Goal: Ask a question

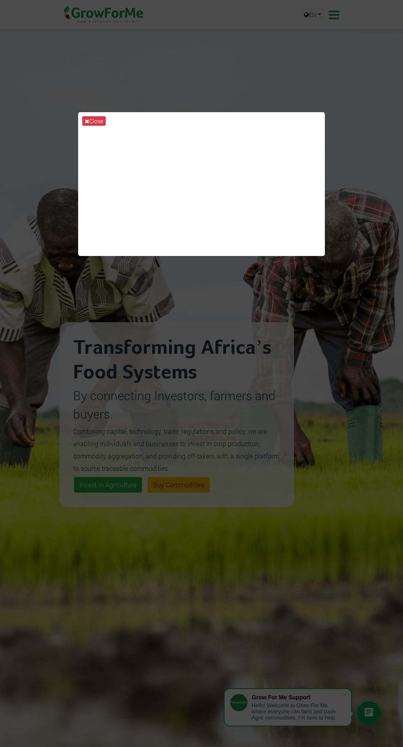
click at [170, 368] on div "Close" at bounding box center [201, 373] width 403 height 747
click at [97, 126] on button "Close" at bounding box center [93, 120] width 23 height 9
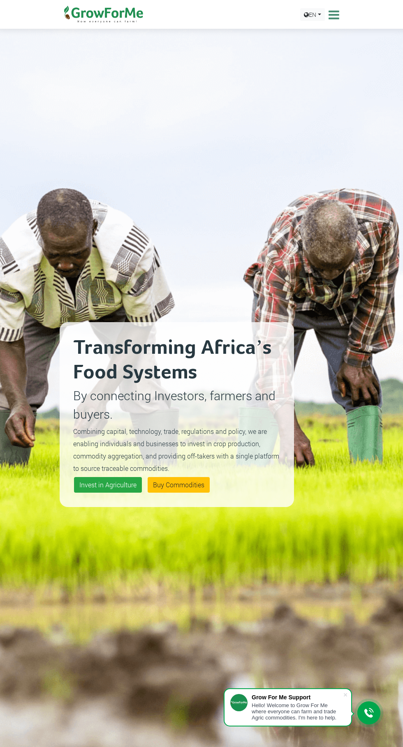
click at [334, 14] on icon at bounding box center [332, 15] width 13 height 12
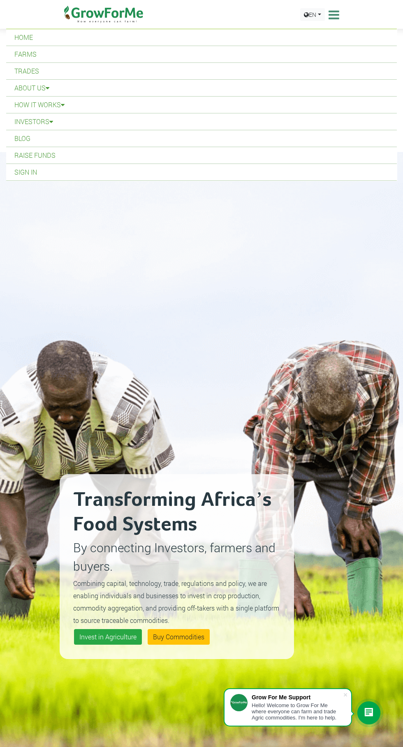
click at [393, 616] on div "Transforming Africa’s Food Systems By connecting Investors, farmers and buyers.…" at bounding box center [201, 556] width 403 height 808
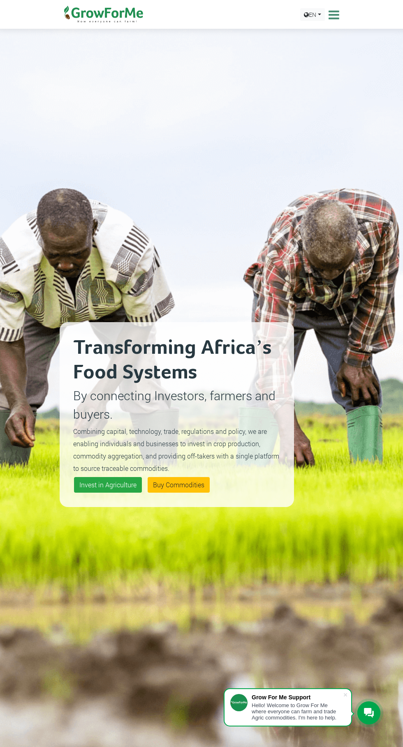
click at [331, 18] on icon at bounding box center [332, 15] width 13 height 12
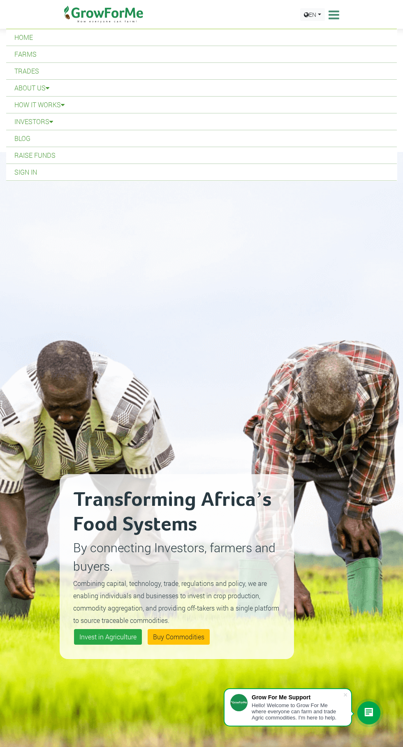
click at [26, 172] on link "Sign In" at bounding box center [201, 172] width 390 height 16
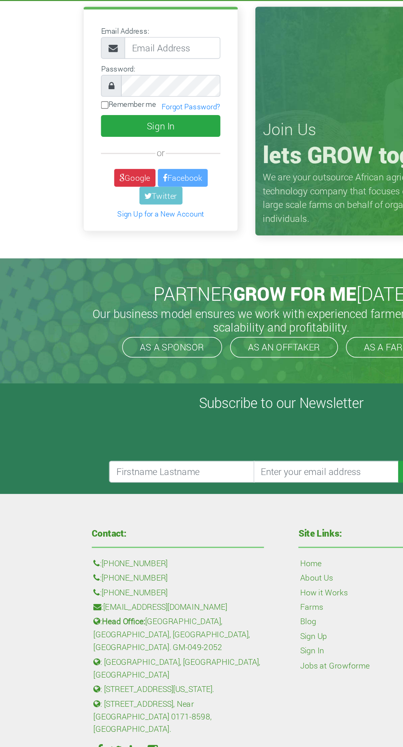
scroll to position [0, 0]
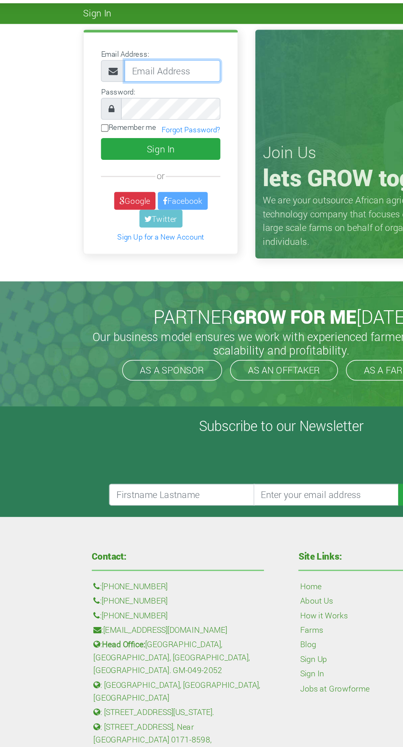
click at [116, 76] on input "email" at bounding box center [123, 77] width 69 height 16
type input "233246280086@growforme.com"
click at [72, 125] on button "Sign In" at bounding box center [114, 133] width 85 height 16
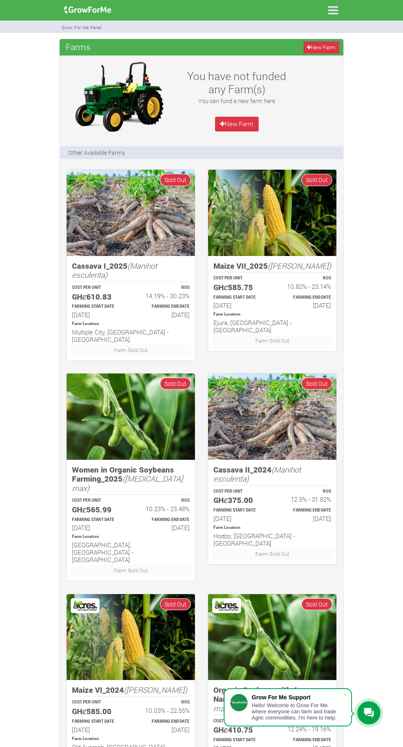
click at [332, 10] on icon at bounding box center [332, 10] width 17 height 17
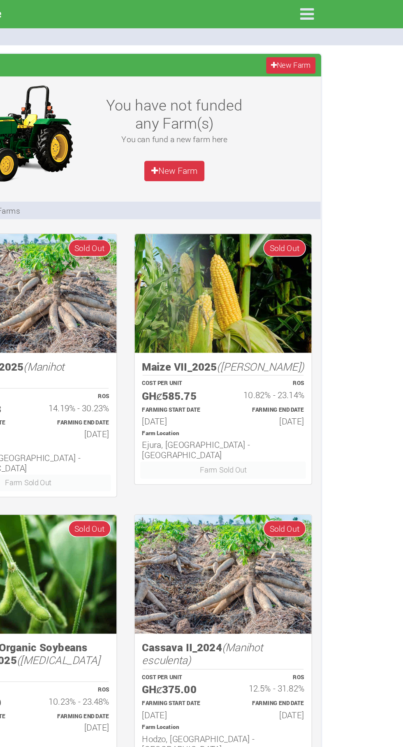
click at [340, 7] on icon at bounding box center [332, 10] width 17 height 17
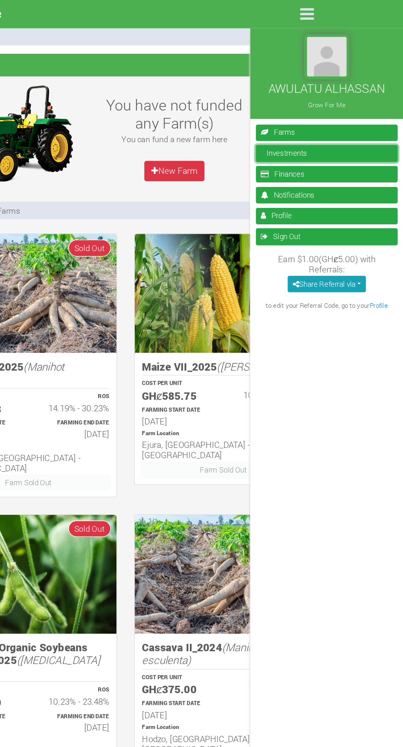
click at [327, 108] on link "Investments" at bounding box center [347, 111] width 103 height 12
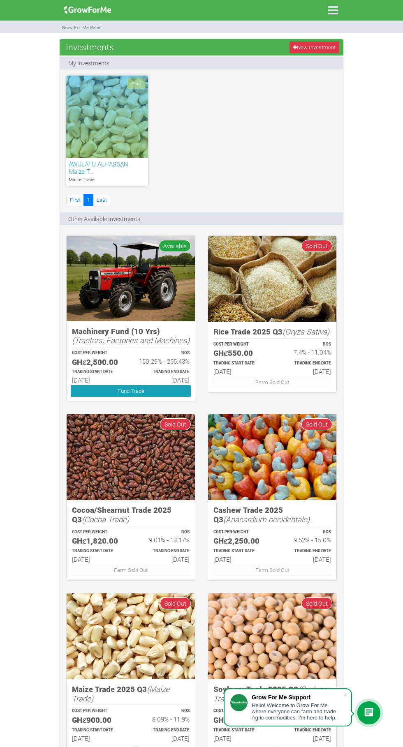
click at [109, 132] on div "Paid" at bounding box center [107, 117] width 82 height 82
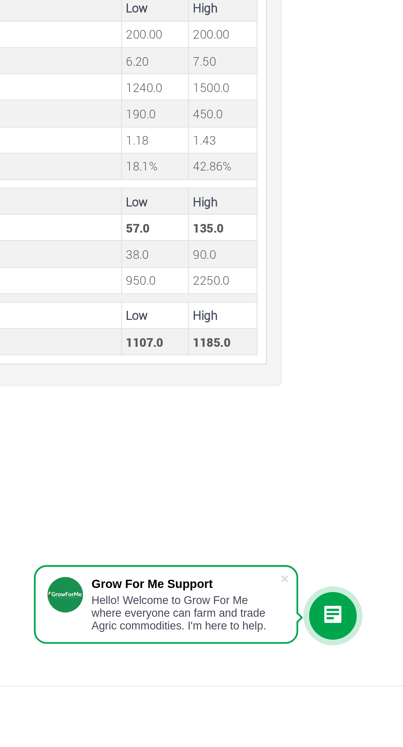
click at [284, 721] on div "Hello! Welcome to Grow For Me where everyone can farm and trade Agric commoditi…" at bounding box center [296, 711] width 91 height 18
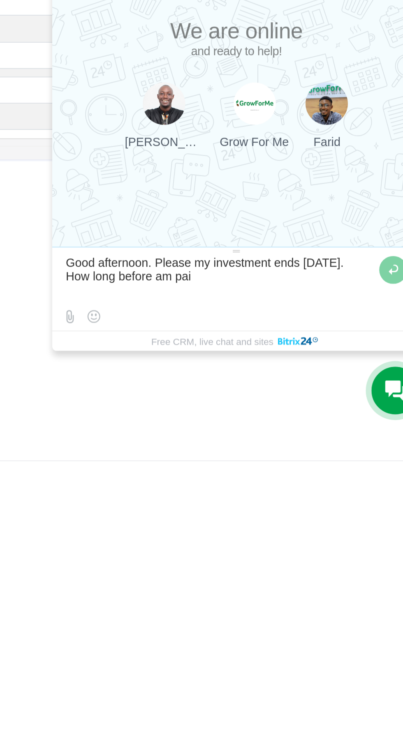
type textarea "Good afternoon. Please my investment ends [DATE]. How long before am paid"
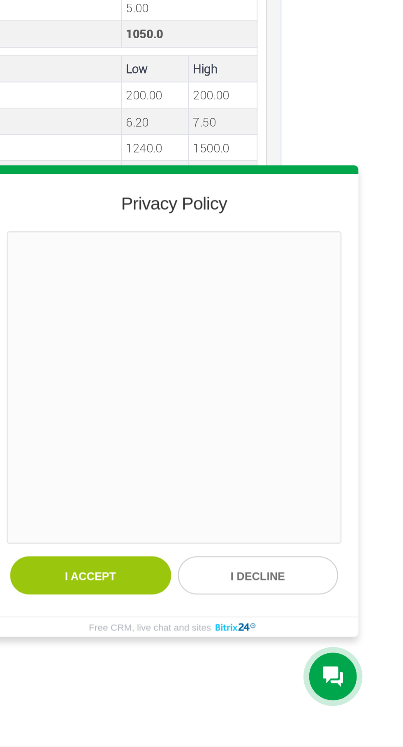
click at [253, 665] on button "I accept" at bounding box center [251, 663] width 78 height 18
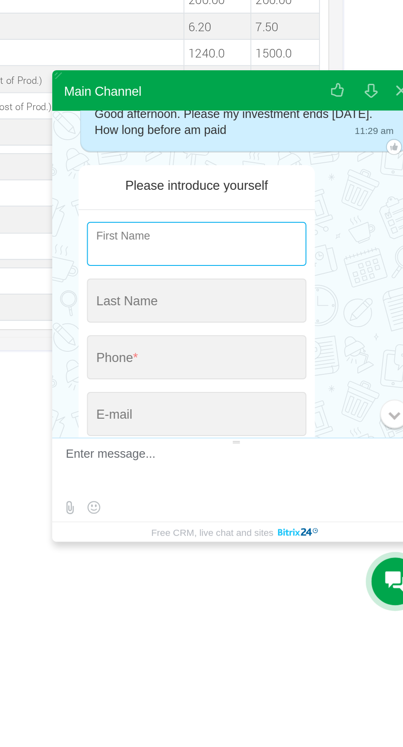
click at [305, 552] on input "string" at bounding box center [272, 548] width 106 height 21
type input "Awulatu"
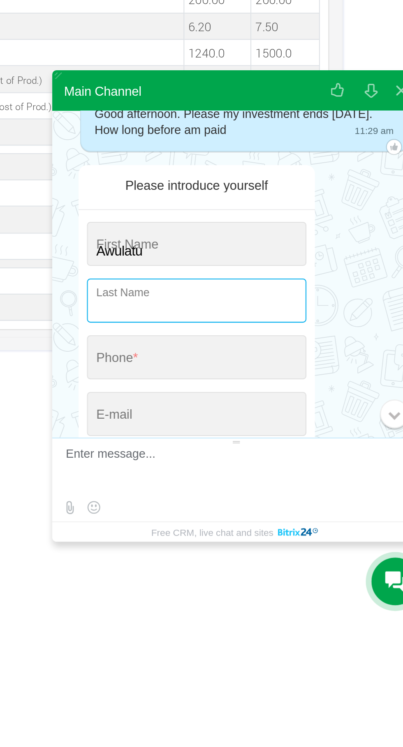
click at [304, 579] on input "string" at bounding box center [272, 576] width 106 height 21
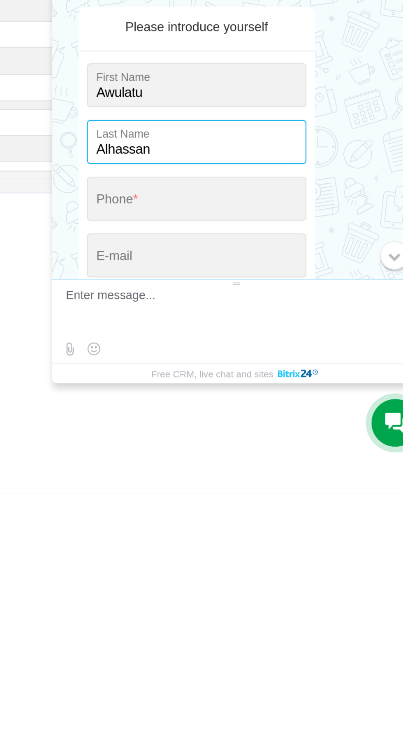
type input "Alhassan"
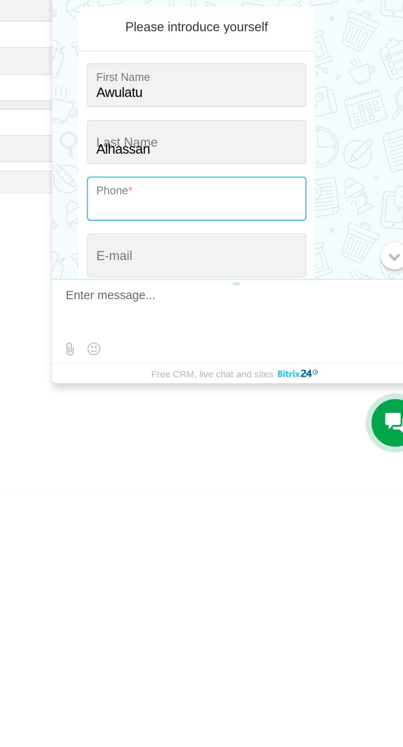
click at [308, 604] on input "tel" at bounding box center [272, 603] width 106 height 21
